Goal: Unclear: Browse casually

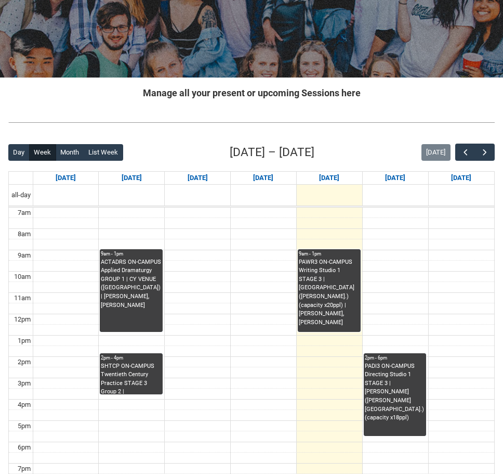
scroll to position [193, 0]
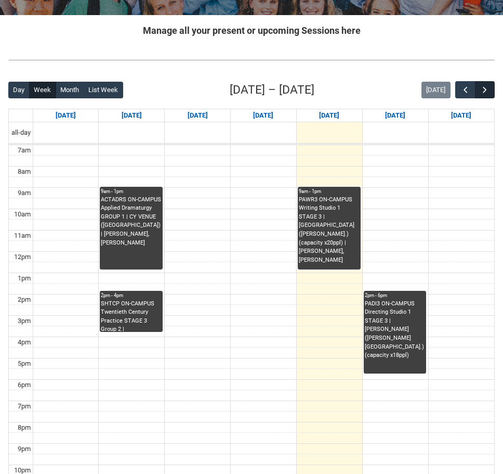
click at [486, 97] on button "button" at bounding box center [485, 89] width 20 height 17
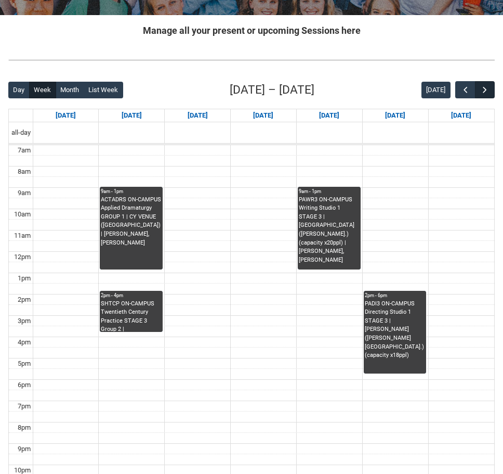
click at [486, 97] on button "button" at bounding box center [485, 89] width 20 height 17
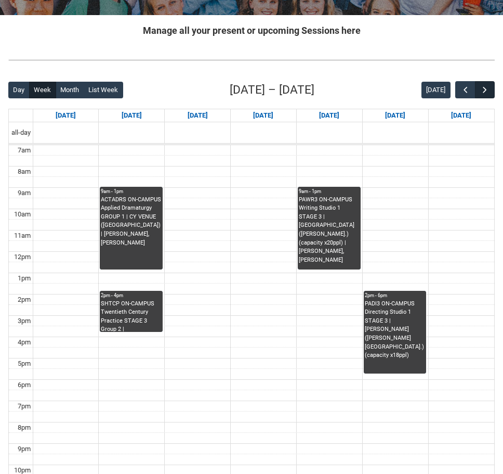
click at [486, 97] on button "button" at bounding box center [485, 89] width 20 height 17
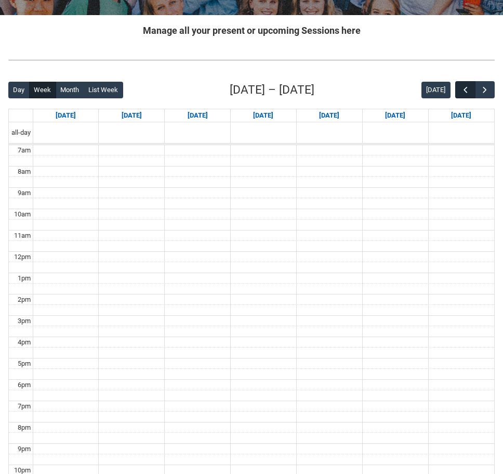
click at [459, 92] on button "button" at bounding box center [465, 89] width 20 height 17
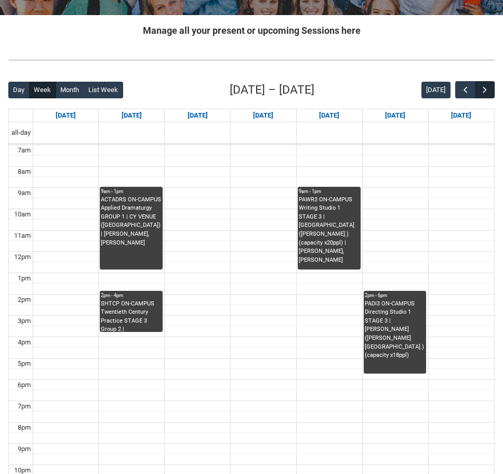
click at [480, 90] on span "button" at bounding box center [485, 90] width 10 height 10
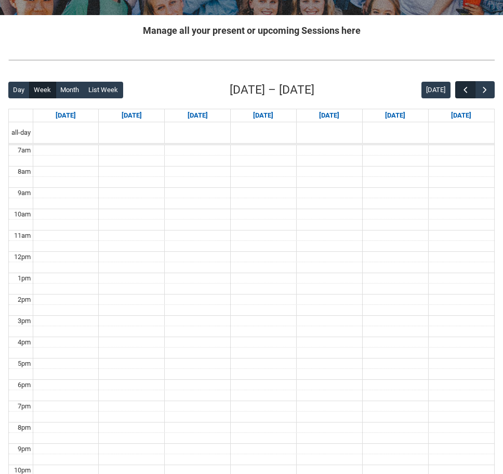
click at [460, 87] on button "button" at bounding box center [465, 89] width 20 height 17
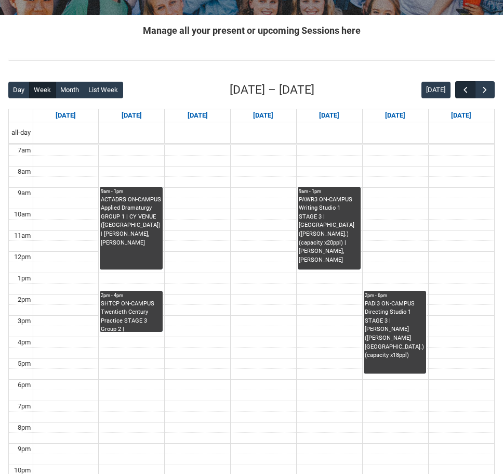
click at [460, 87] on button "button" at bounding box center [465, 89] width 20 height 17
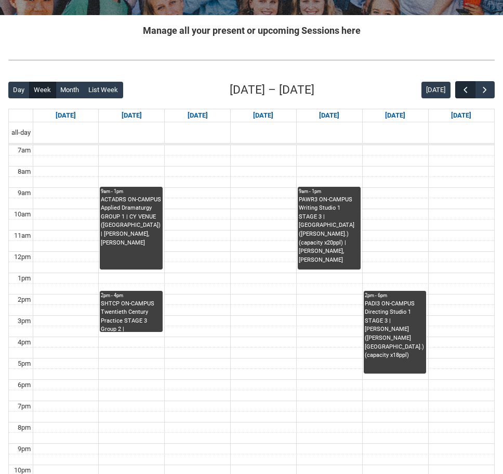
click at [460, 87] on button "button" at bounding box center [465, 89] width 20 height 17
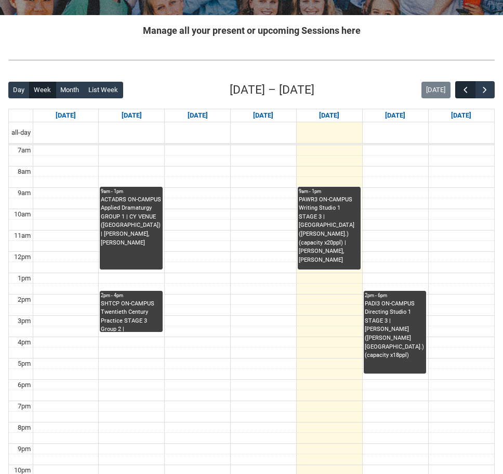
click at [460, 87] on button "button" at bounding box center [465, 89] width 20 height 17
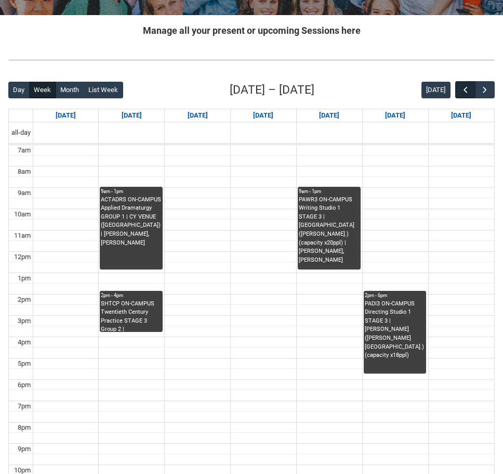
click at [460, 87] on button "button" at bounding box center [465, 89] width 20 height 17
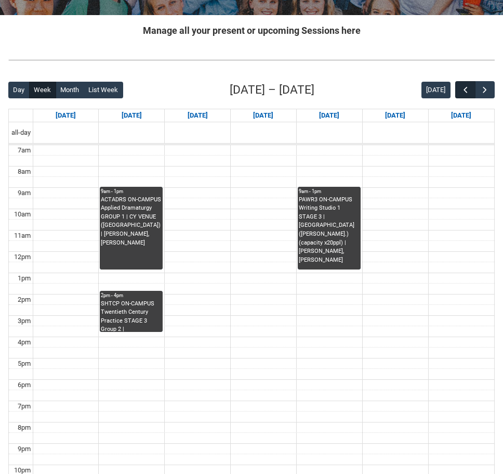
click at [460, 87] on button "button" at bounding box center [465, 89] width 20 height 17
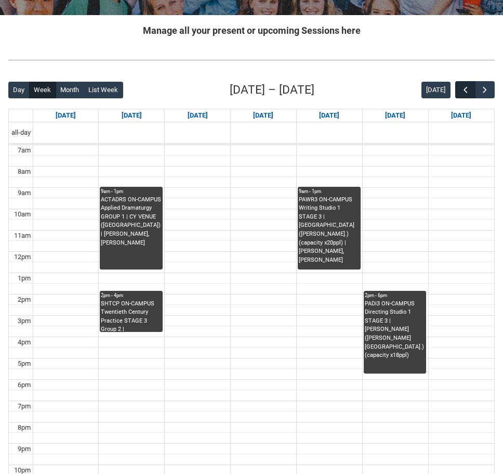
click at [460, 87] on button "button" at bounding box center [465, 89] width 20 height 17
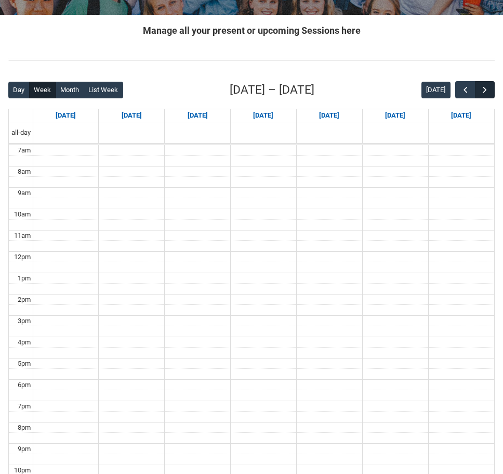
click at [479, 90] on button "button" at bounding box center [485, 89] width 20 height 17
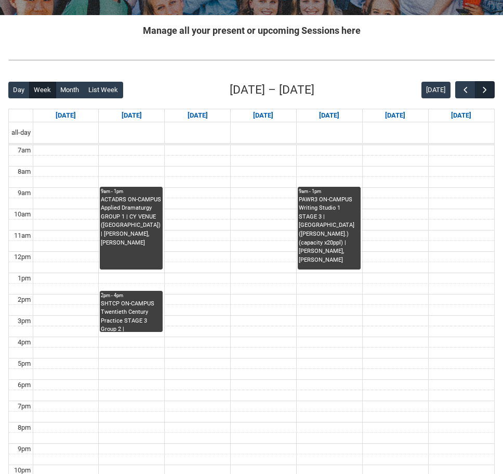
click at [479, 90] on button "button" at bounding box center [485, 89] width 20 height 17
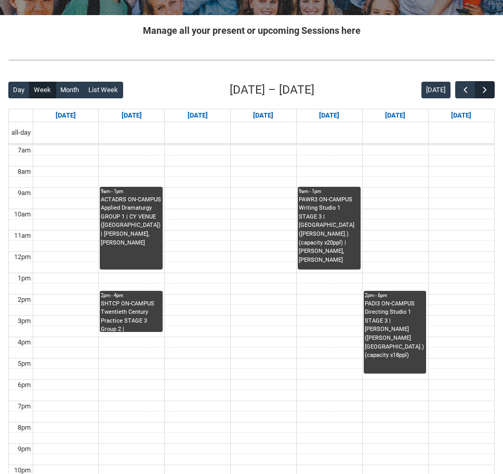
click at [479, 90] on button "button" at bounding box center [485, 89] width 20 height 17
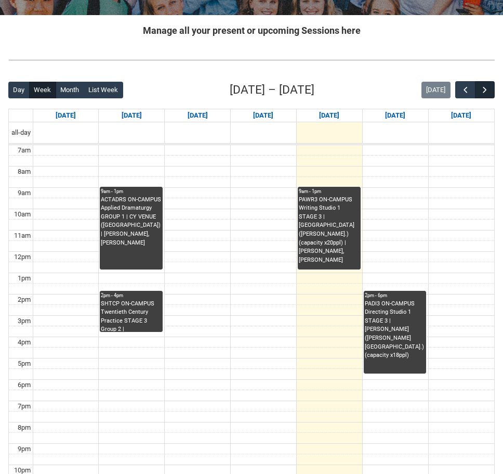
click at [479, 90] on button "button" at bounding box center [485, 89] width 20 height 17
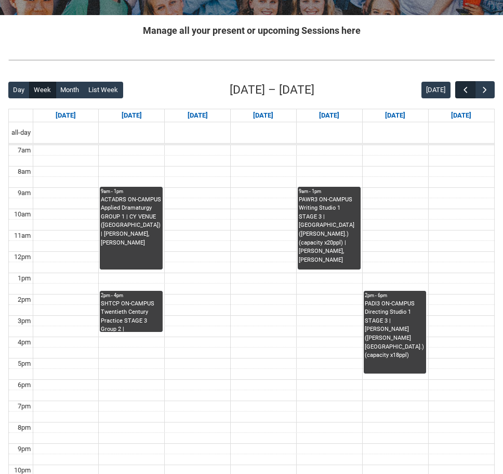
click at [463, 90] on span "button" at bounding box center [466, 90] width 10 height 10
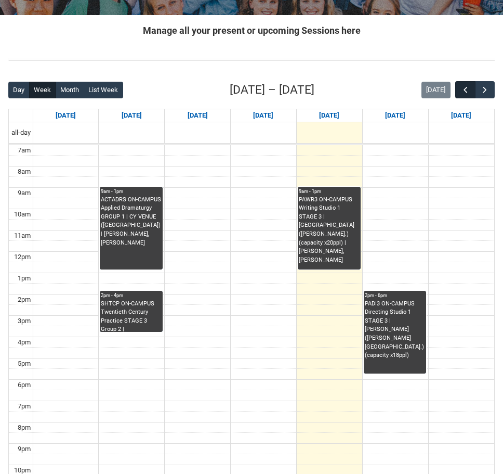
click at [463, 90] on span "button" at bounding box center [466, 90] width 10 height 10
